Goal: Navigation & Orientation: Find specific page/section

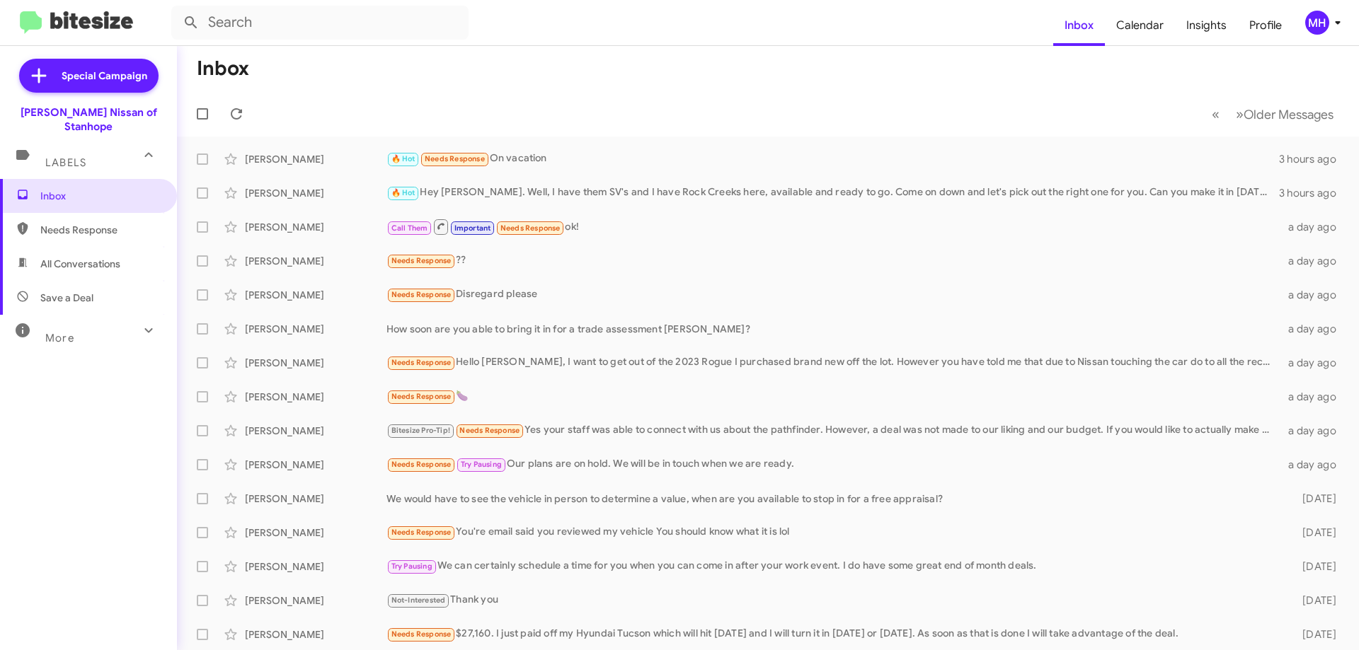
click at [66, 257] on span "All Conversations" at bounding box center [80, 264] width 80 height 14
type input "in:all-conversations"
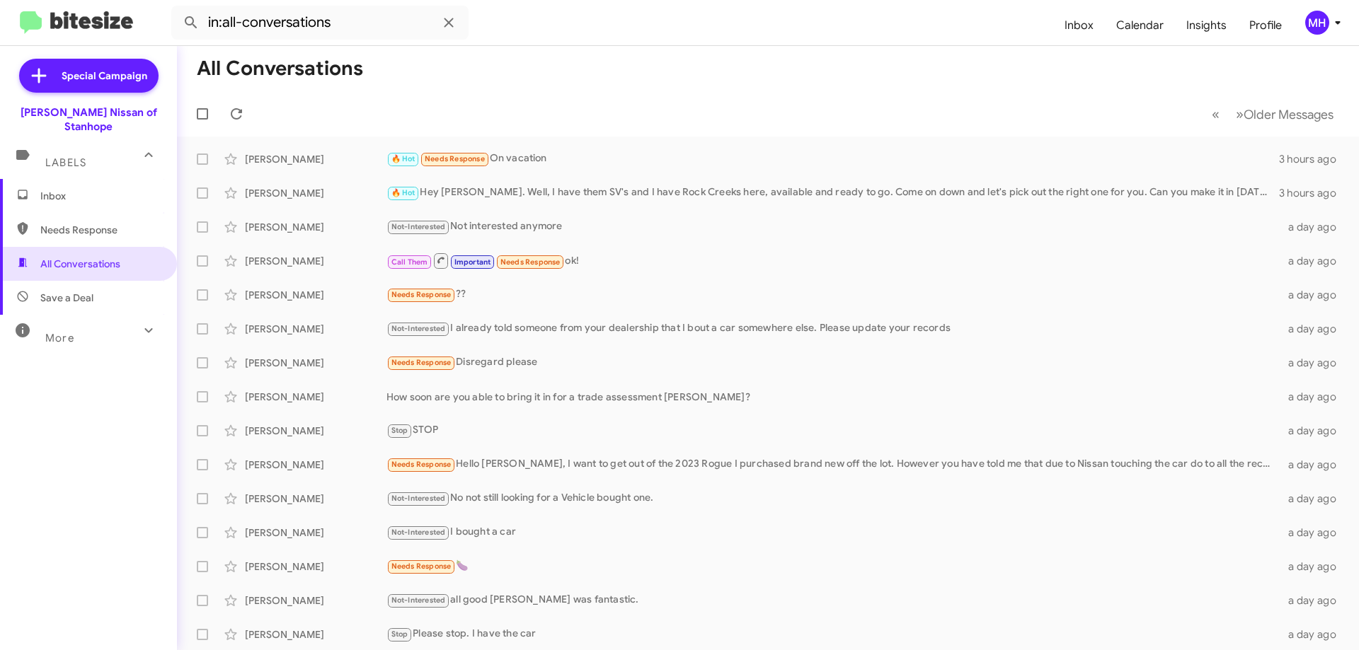
click at [76, 179] on span "Inbox" at bounding box center [88, 196] width 177 height 34
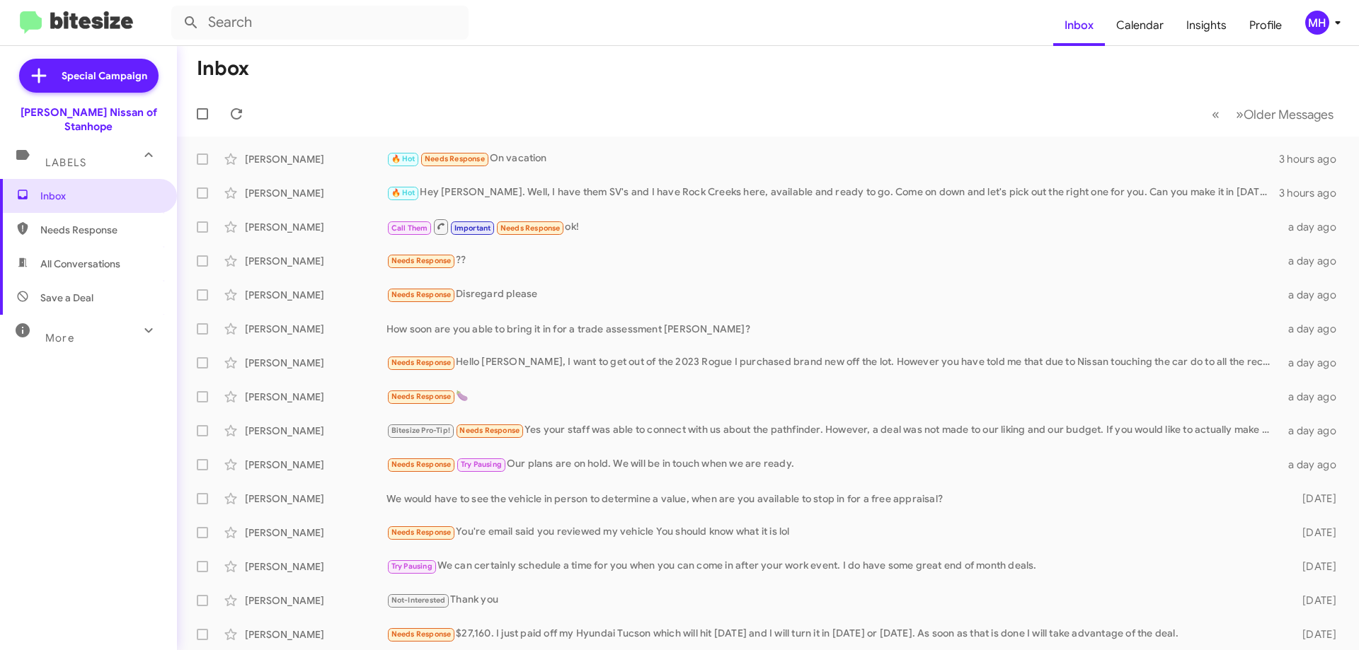
click at [82, 257] on span "All Conversations" at bounding box center [80, 264] width 80 height 14
type input "in:all-conversations"
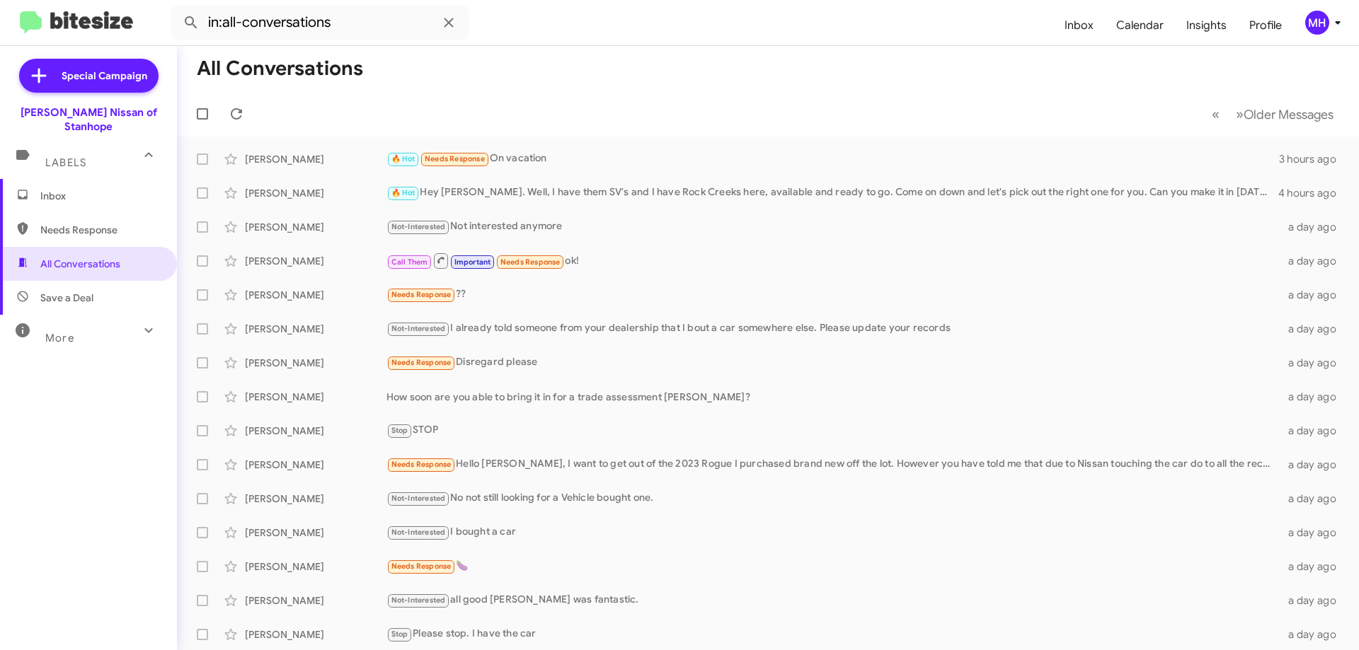
click at [86, 189] on span "Inbox" at bounding box center [100, 196] width 120 height 14
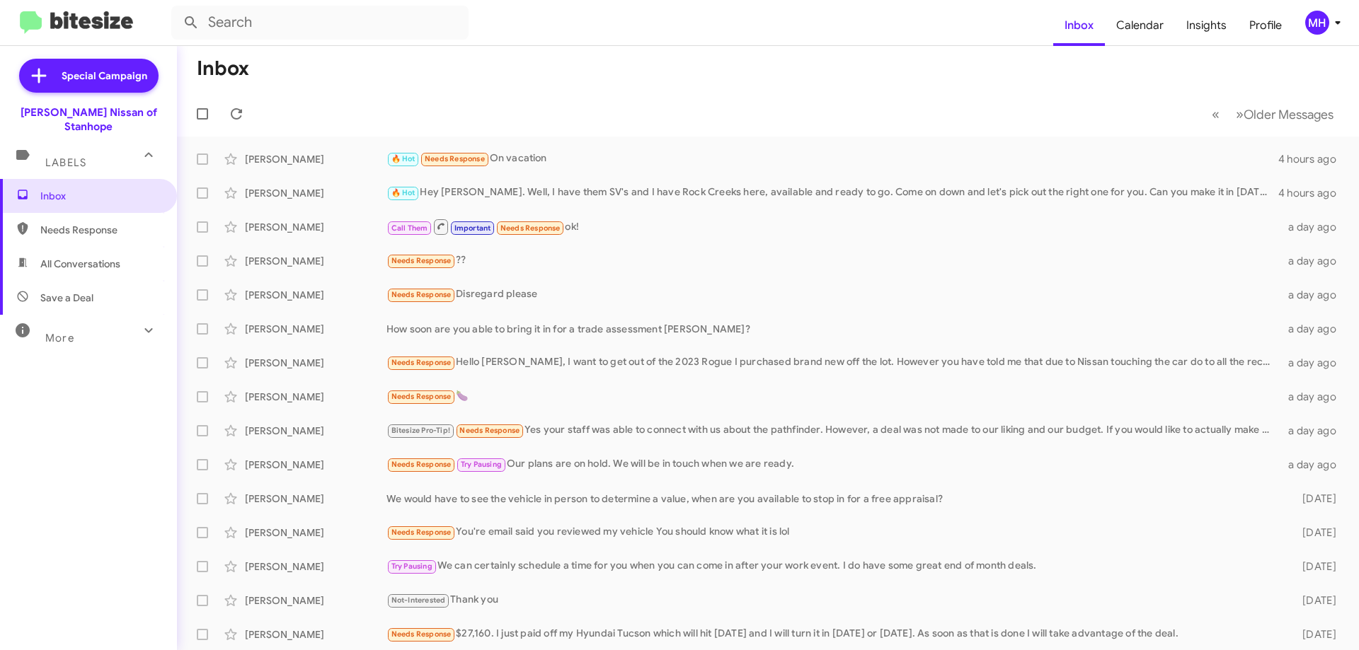
click at [59, 257] on span "All Conversations" at bounding box center [80, 264] width 80 height 14
type input "in:all-conversations"
